Goal: Information Seeking & Learning: Learn about a topic

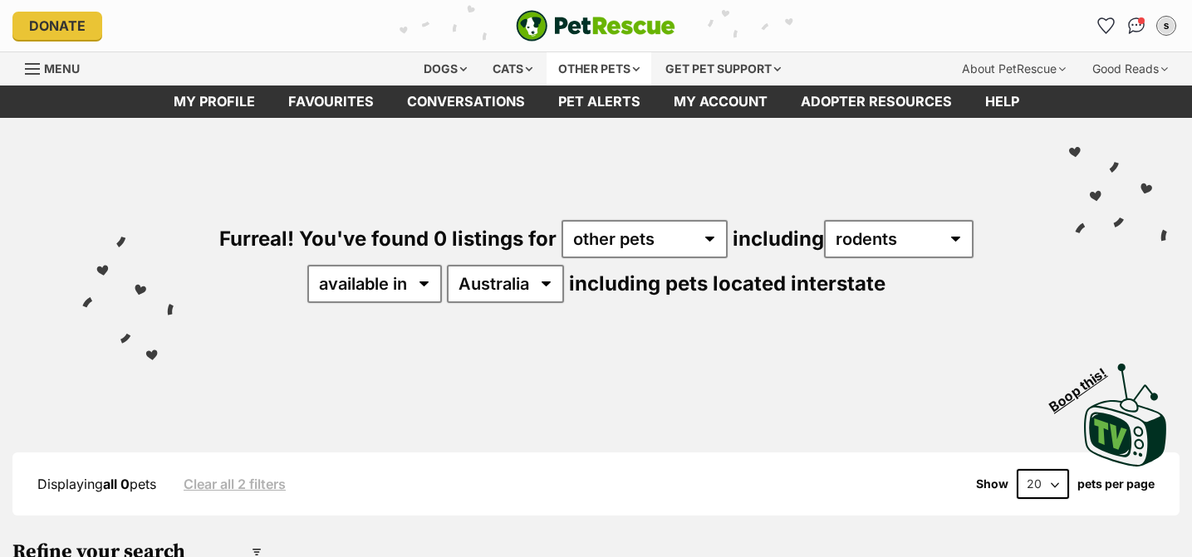
click at [586, 79] on div "Other pets" at bounding box center [599, 68] width 105 height 33
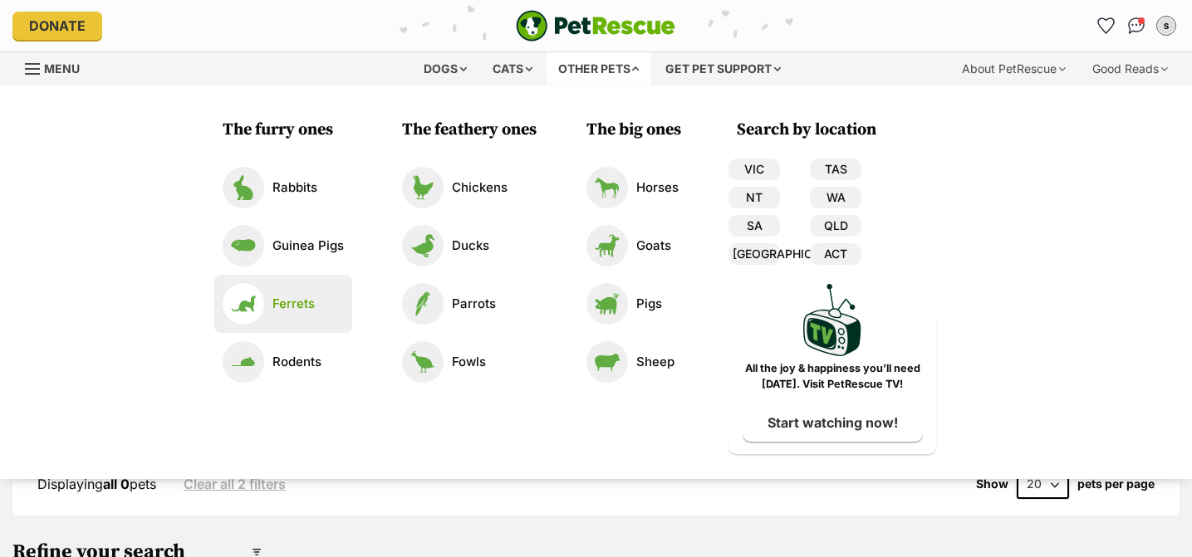
click at [294, 313] on p "Ferrets" at bounding box center [293, 304] width 42 height 19
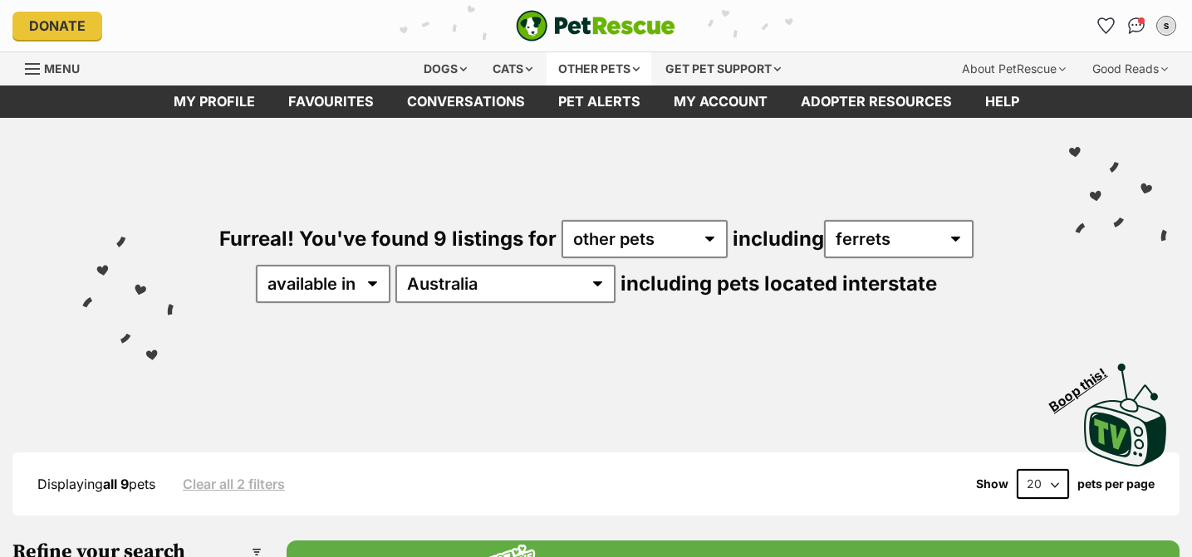
click at [577, 61] on div "Other pets" at bounding box center [599, 68] width 105 height 33
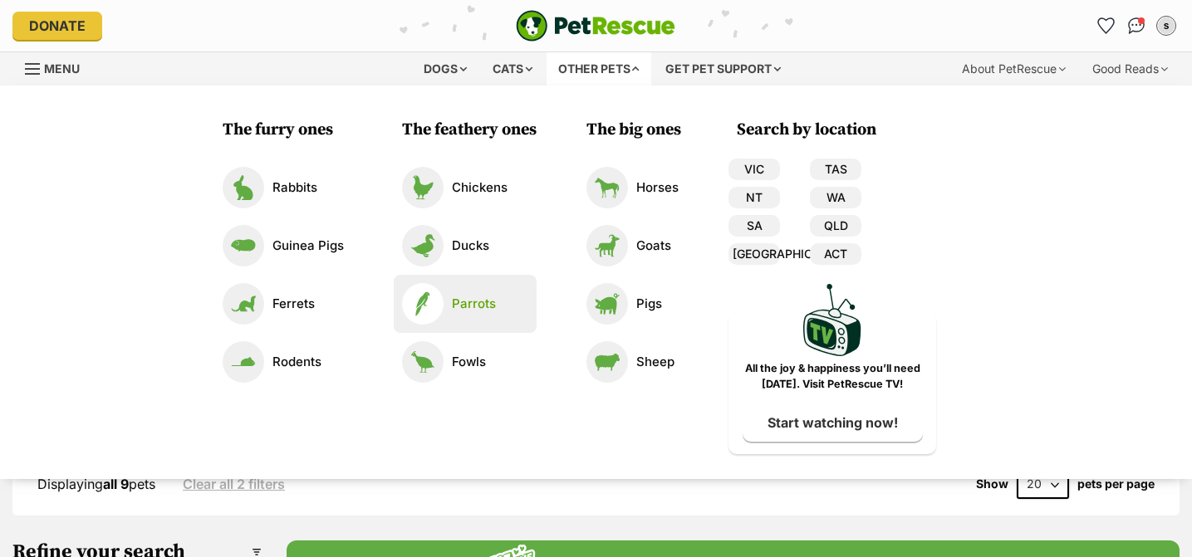
click at [493, 307] on link "Parrots" at bounding box center [465, 304] width 126 height 42
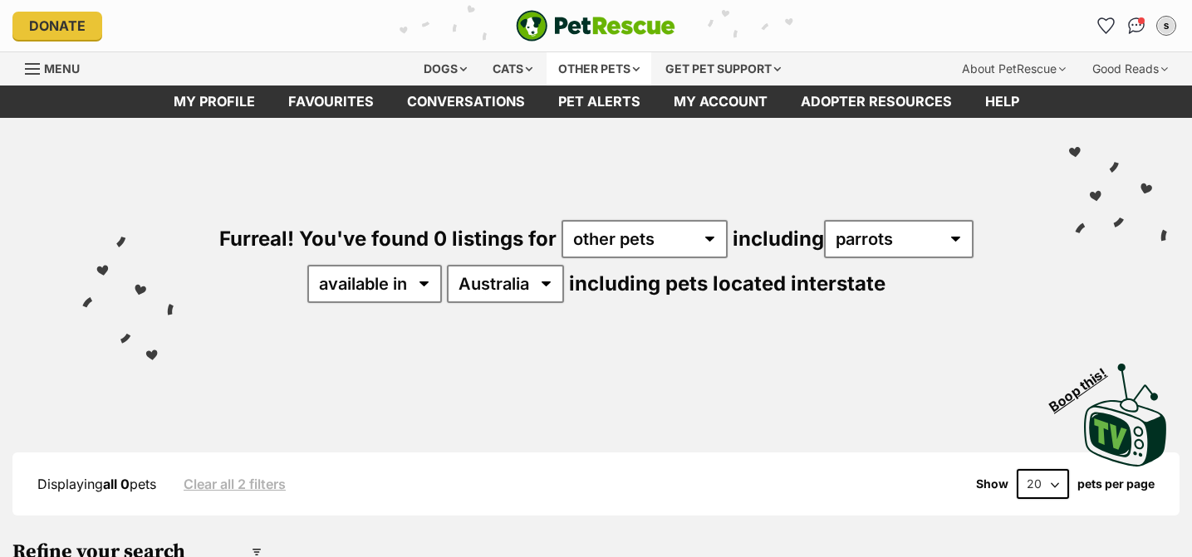
click at [599, 69] on div "Other pets" at bounding box center [599, 68] width 105 height 33
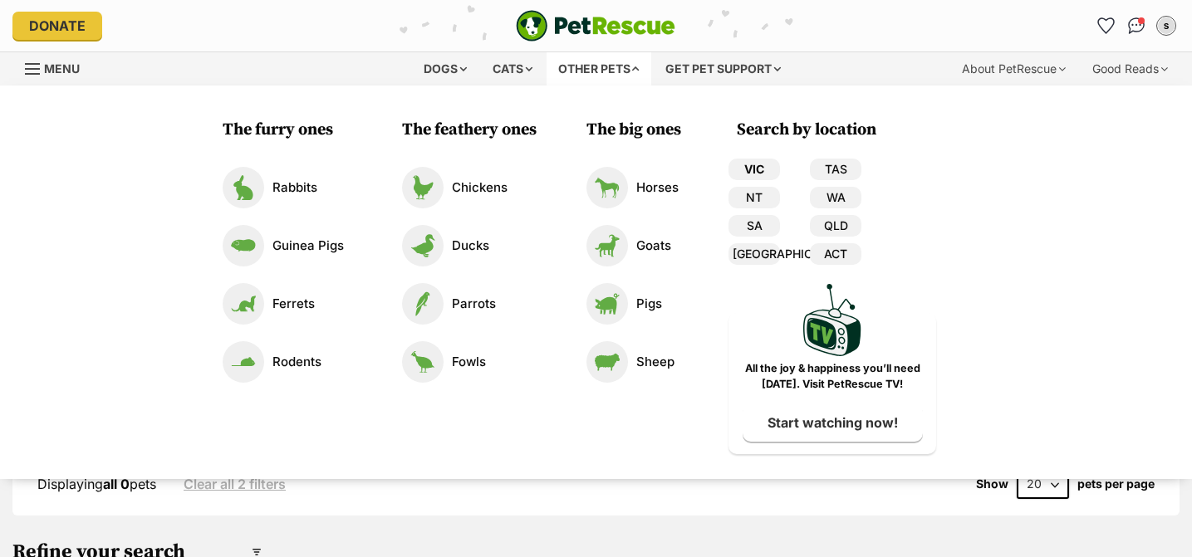
click at [763, 169] on link "VIC" at bounding box center [755, 170] width 52 height 22
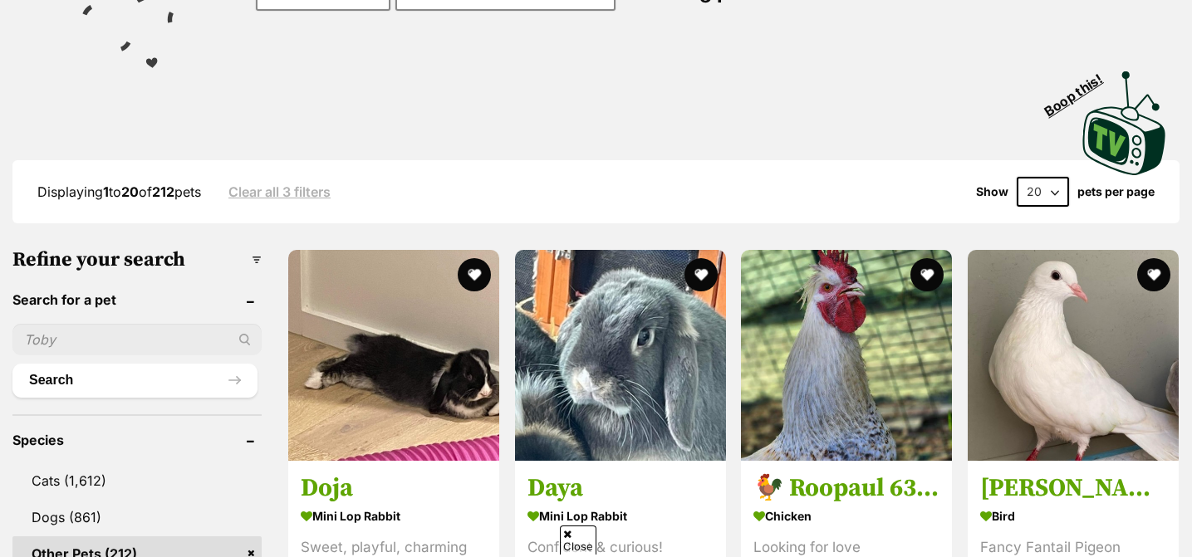
scroll to position [300, 0]
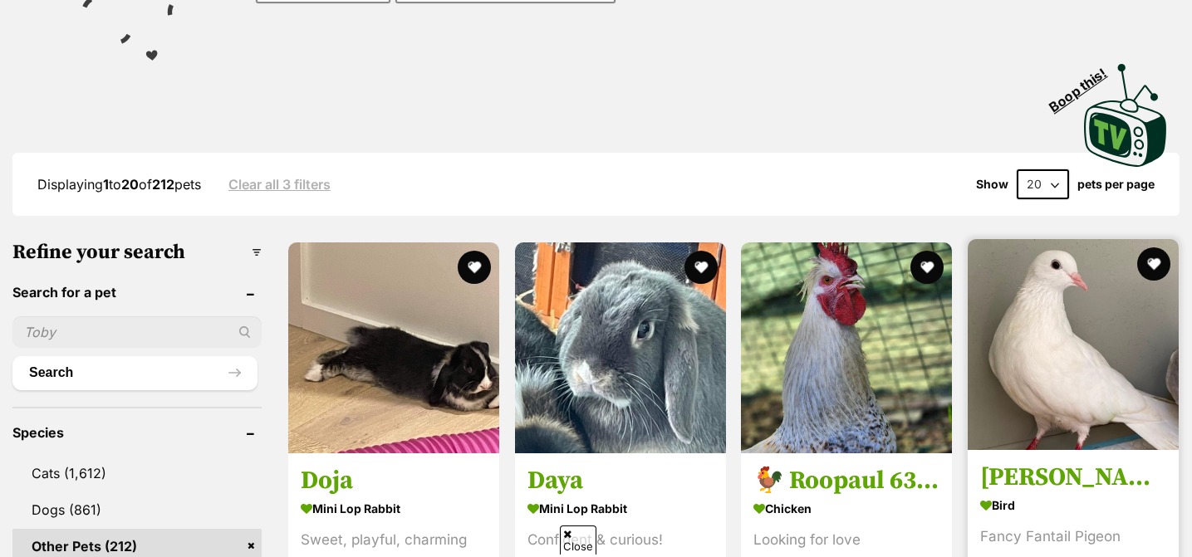
click at [1019, 462] on h3 "Bobby" at bounding box center [1073, 478] width 186 height 32
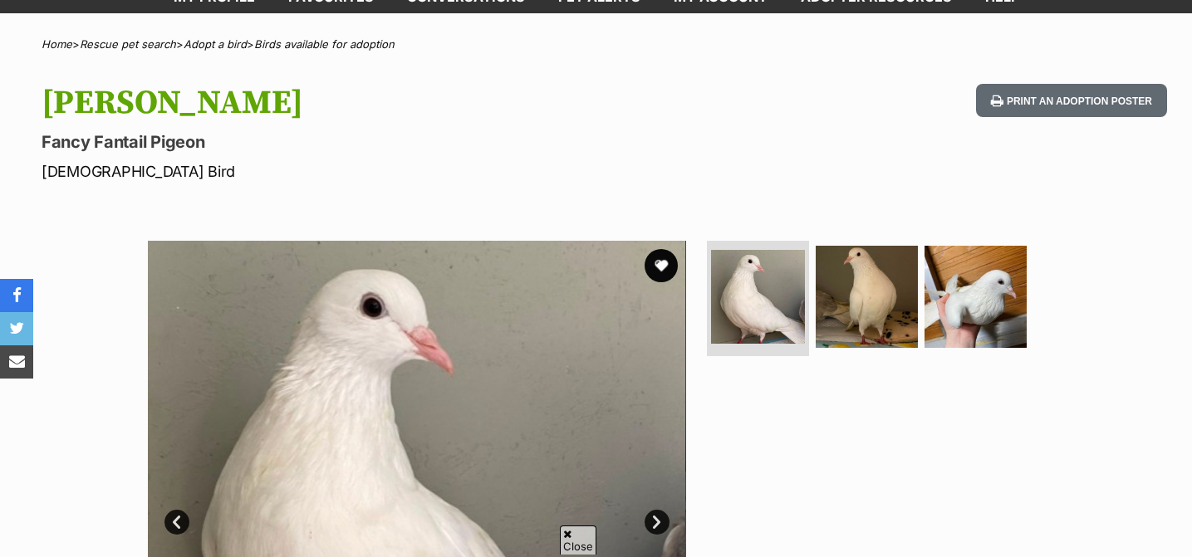
scroll to position [76, 0]
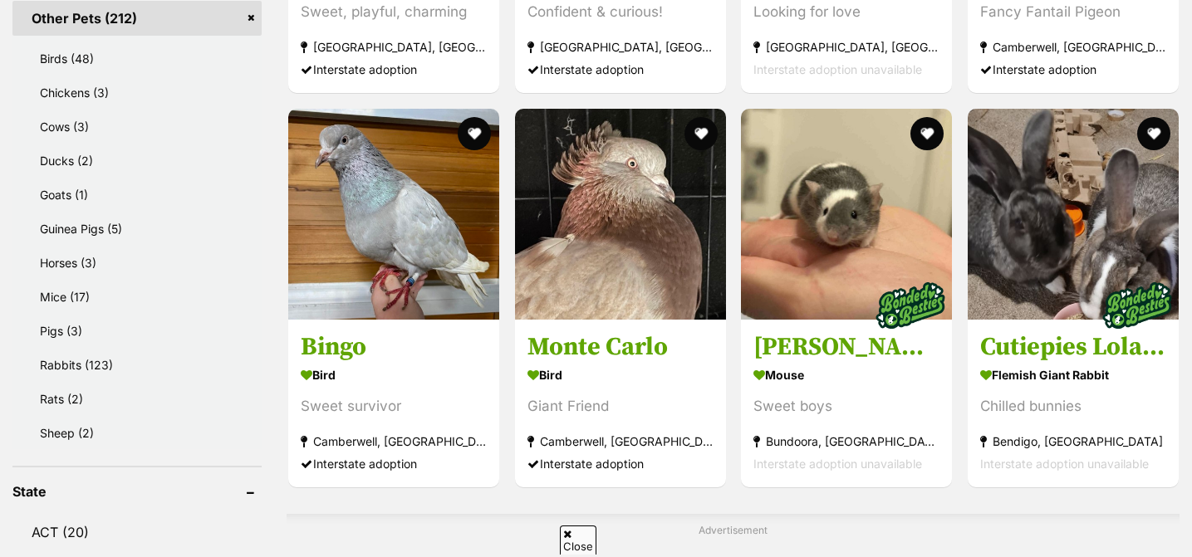
scroll to position [830, 0]
